Goal: Information Seeking & Learning: Find specific page/section

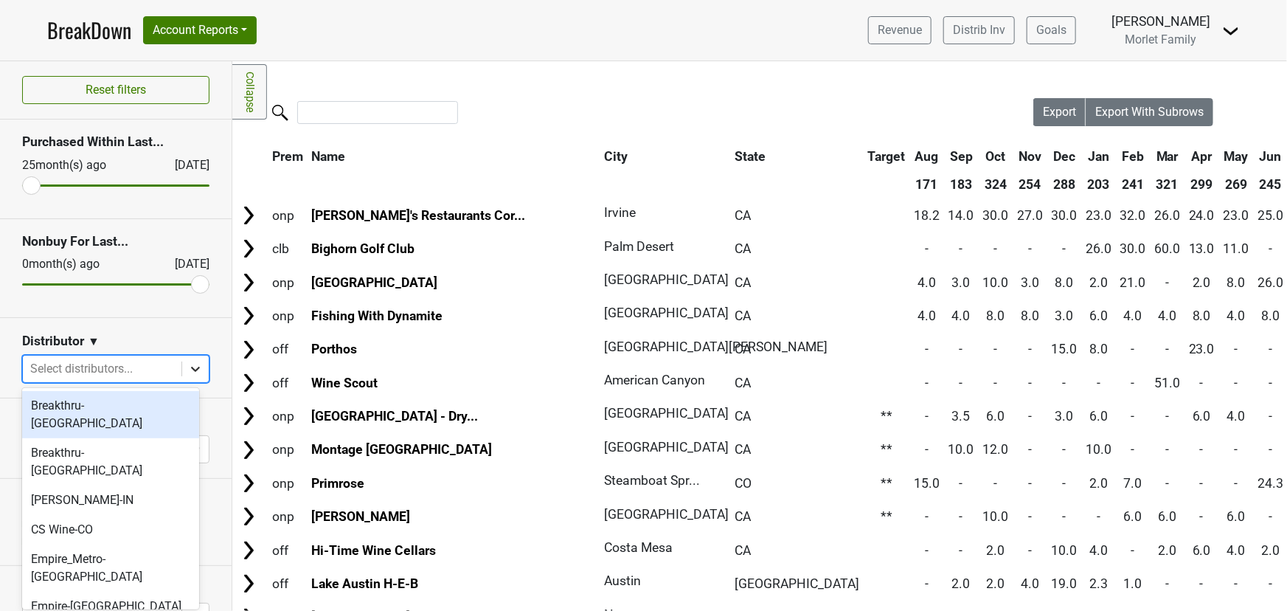
click at [182, 371] on div at bounding box center [195, 369] width 27 height 27
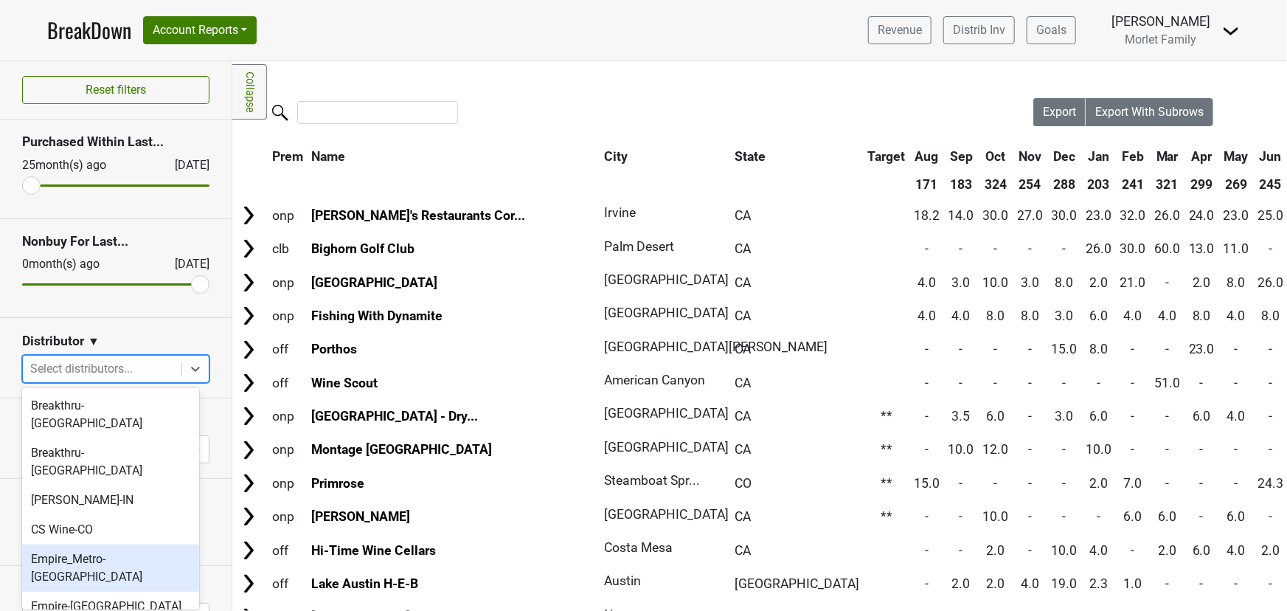
scroll to position [66, 0]
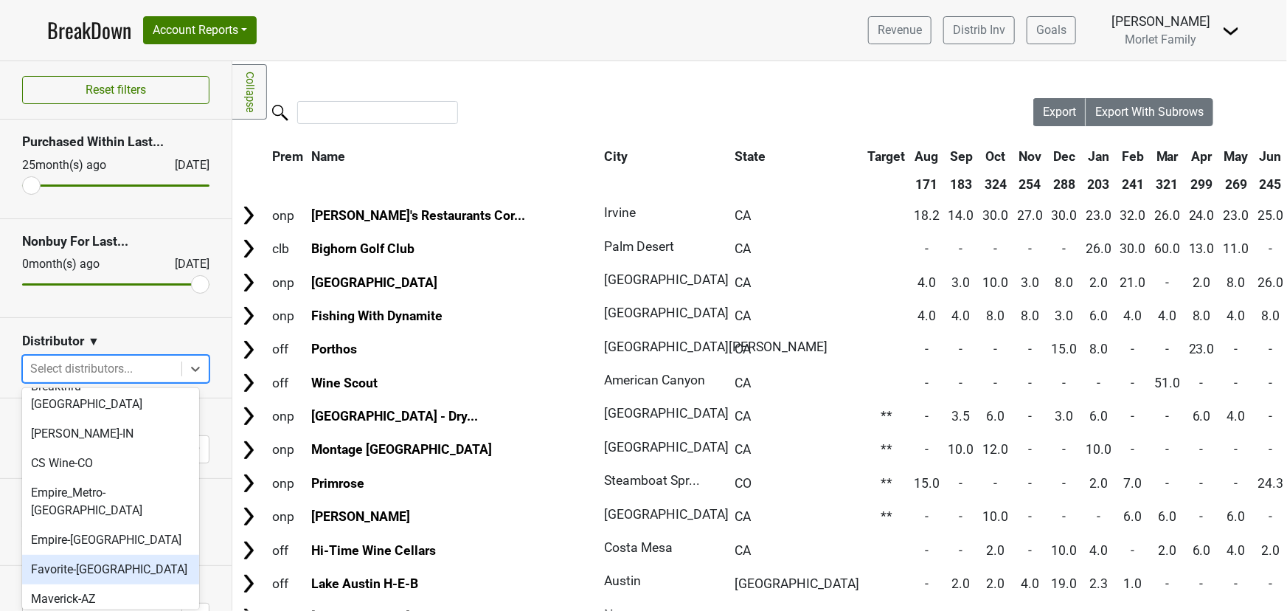
click at [94, 555] on div "Favorite-TX" at bounding box center [110, 570] width 177 height 30
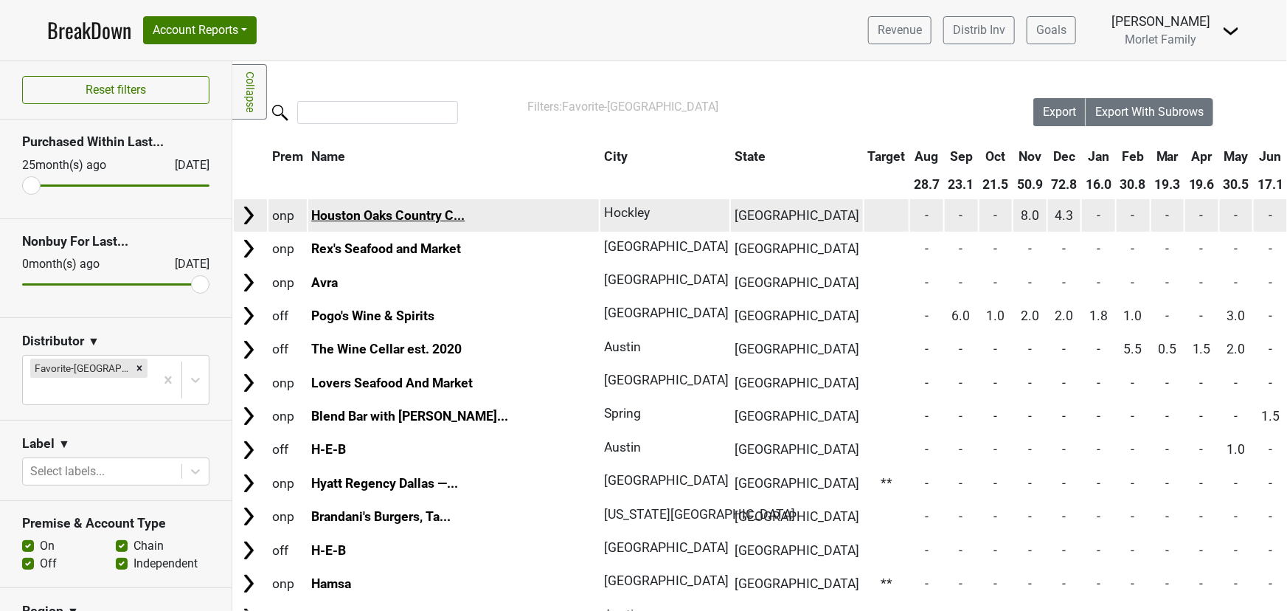
click at [371, 215] on link "Houston Oaks Country C..." at bounding box center [387, 215] width 153 height 15
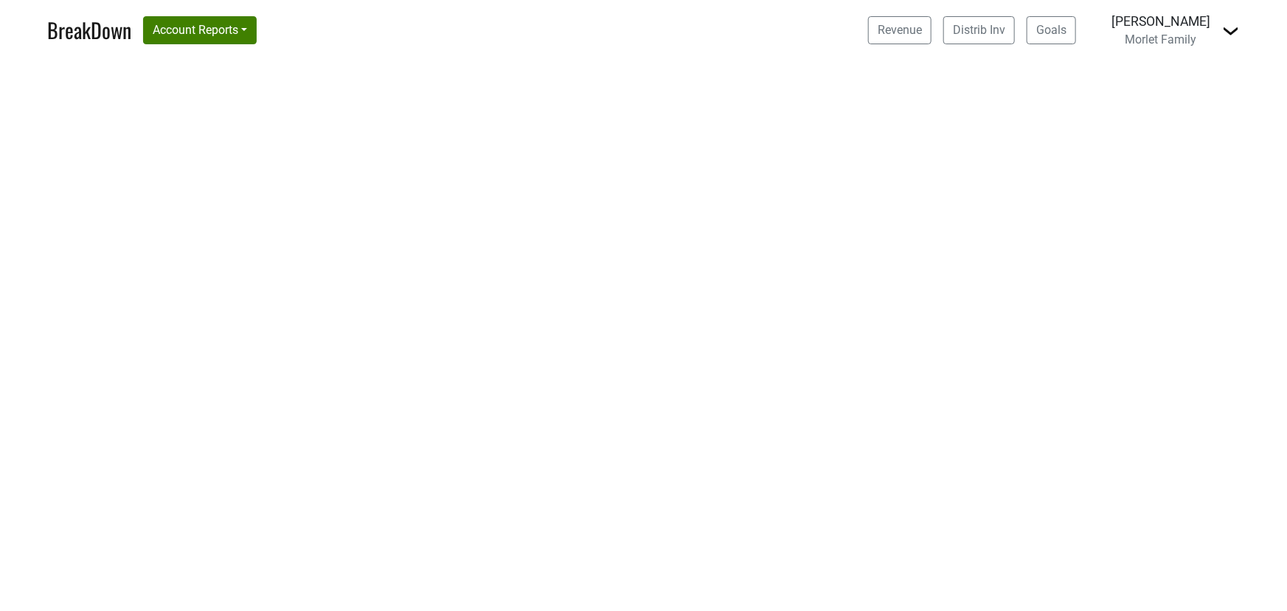
select select "CA"
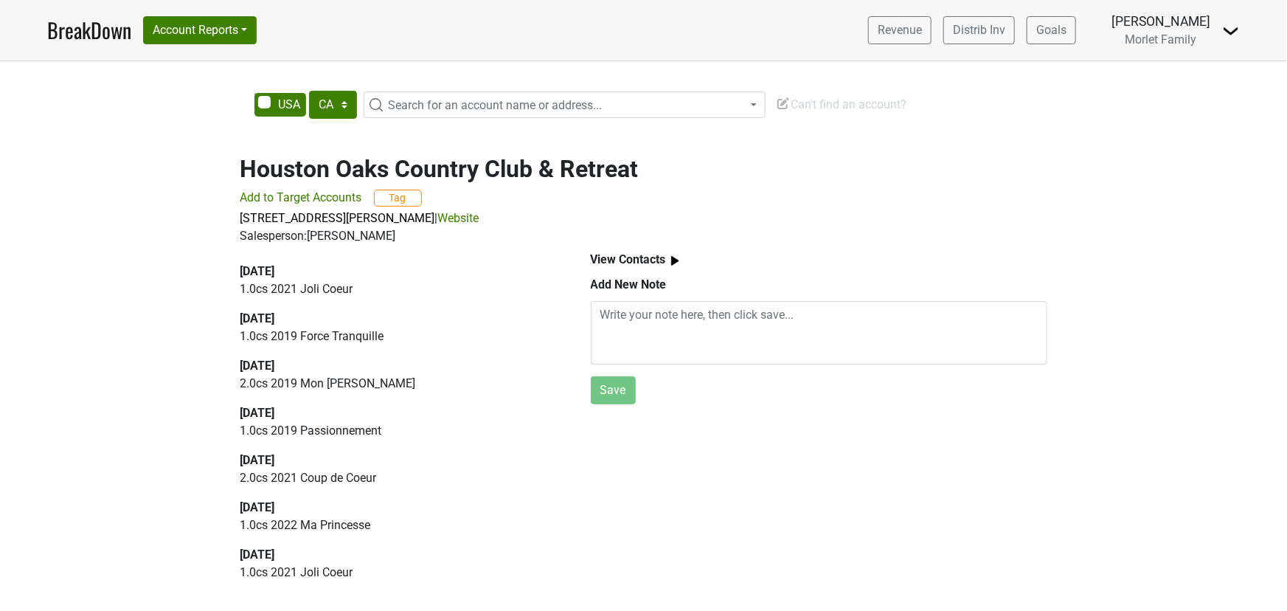
click at [96, 23] on link "BreakDown" at bounding box center [89, 30] width 84 height 31
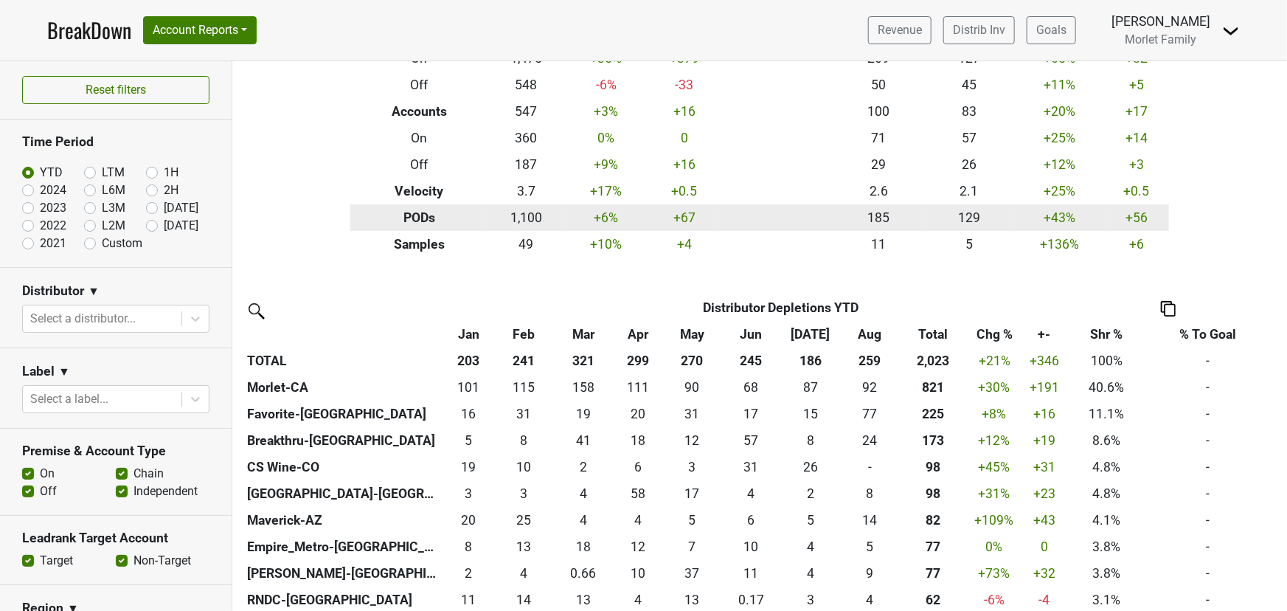
scroll to position [134, 0]
